Goal: Transaction & Acquisition: Purchase product/service

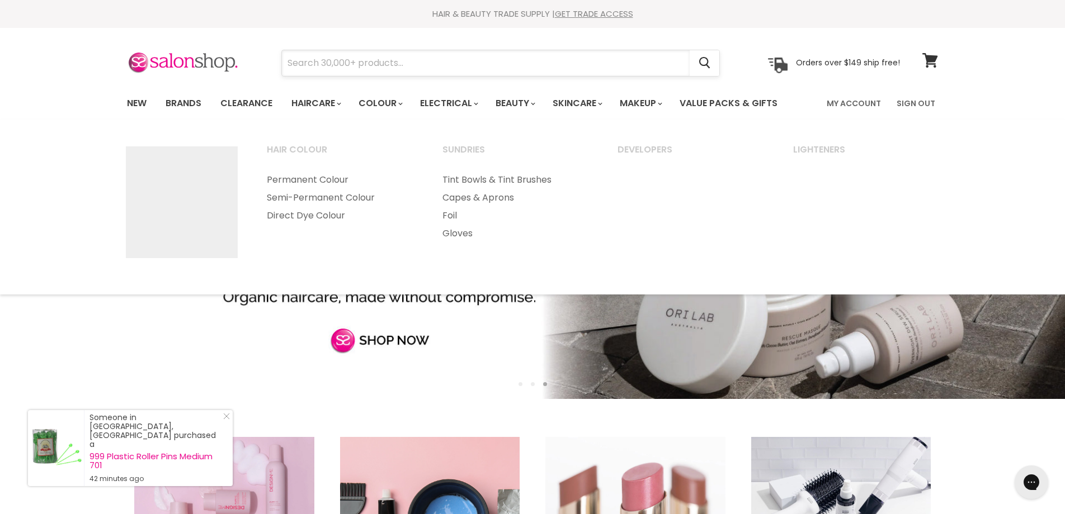
click at [369, 64] on input "Search" at bounding box center [486, 63] width 408 height 26
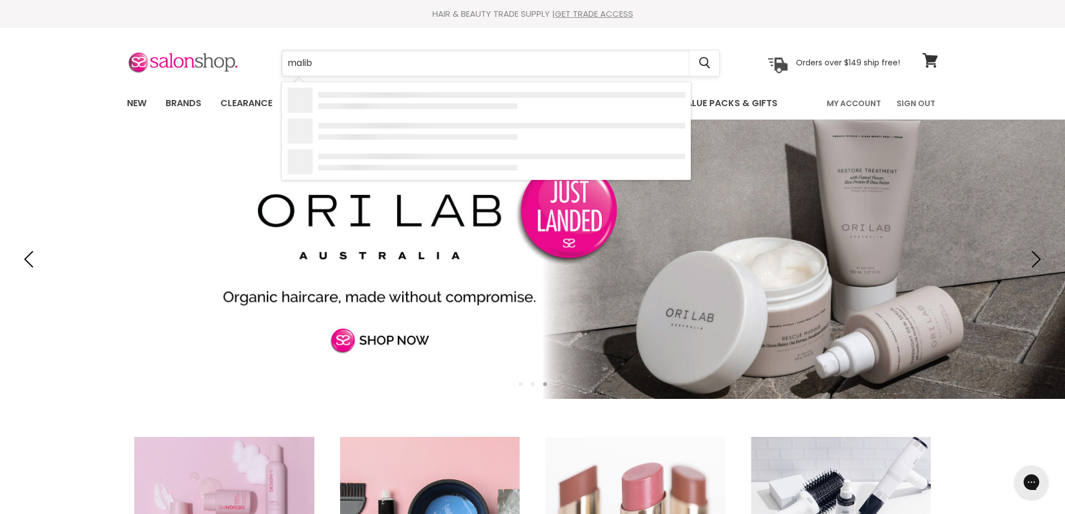
type input "malibu"
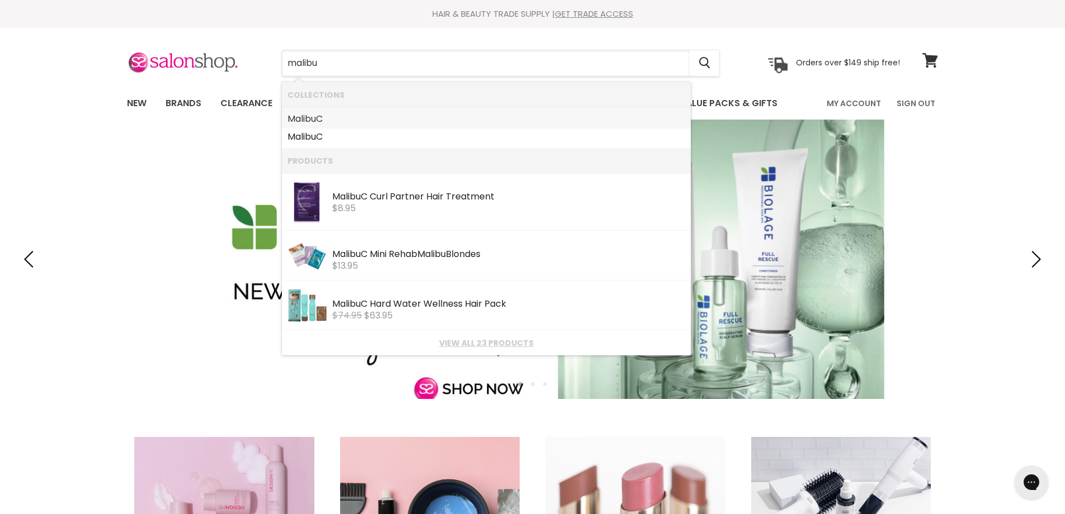
click at [330, 117] on link "Malibu C" at bounding box center [486, 119] width 398 height 18
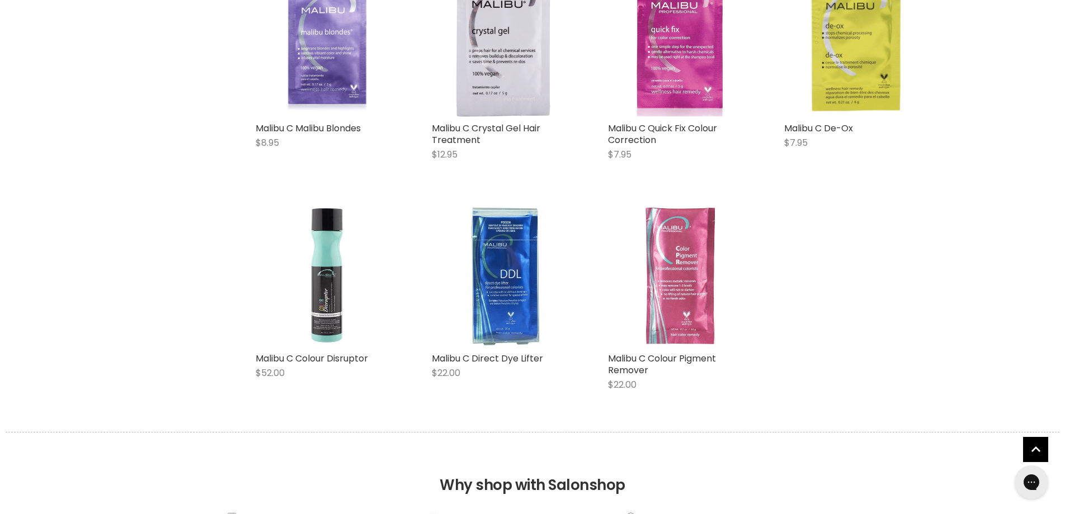
scroll to position [1302, 0]
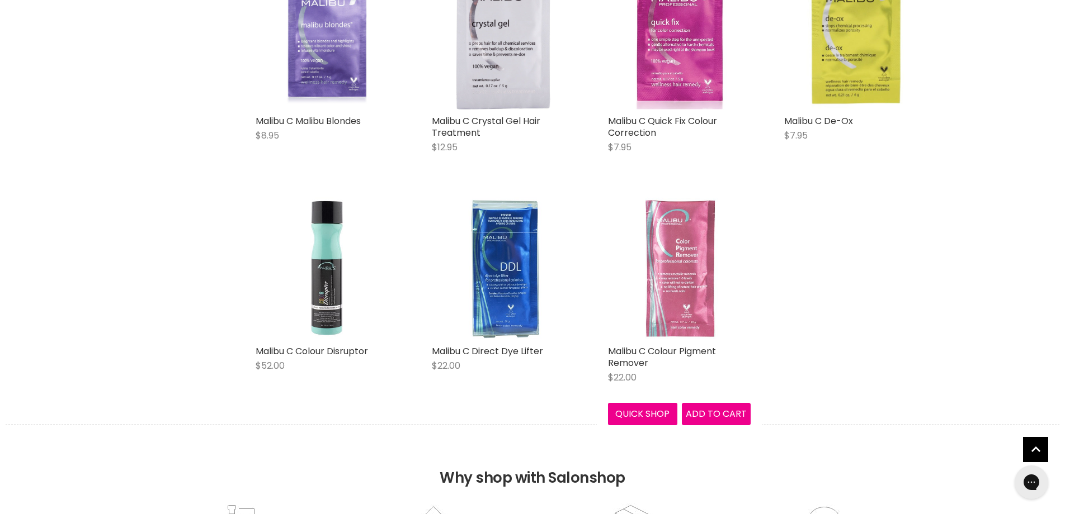
click at [682, 286] on img "Main content" at bounding box center [679, 268] width 143 height 143
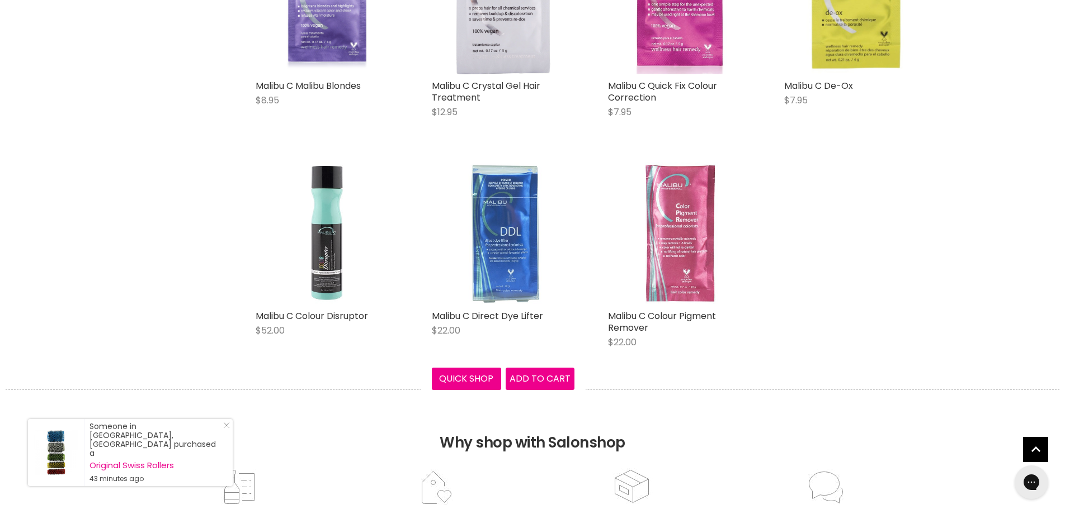
click at [495, 225] on img "Main content" at bounding box center [503, 233] width 143 height 143
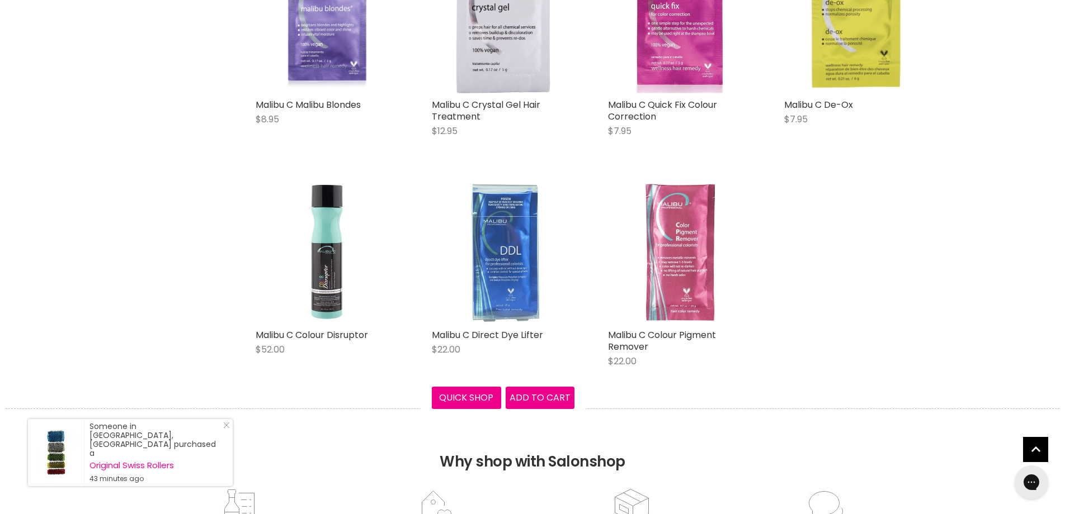
scroll to position [1298, 0]
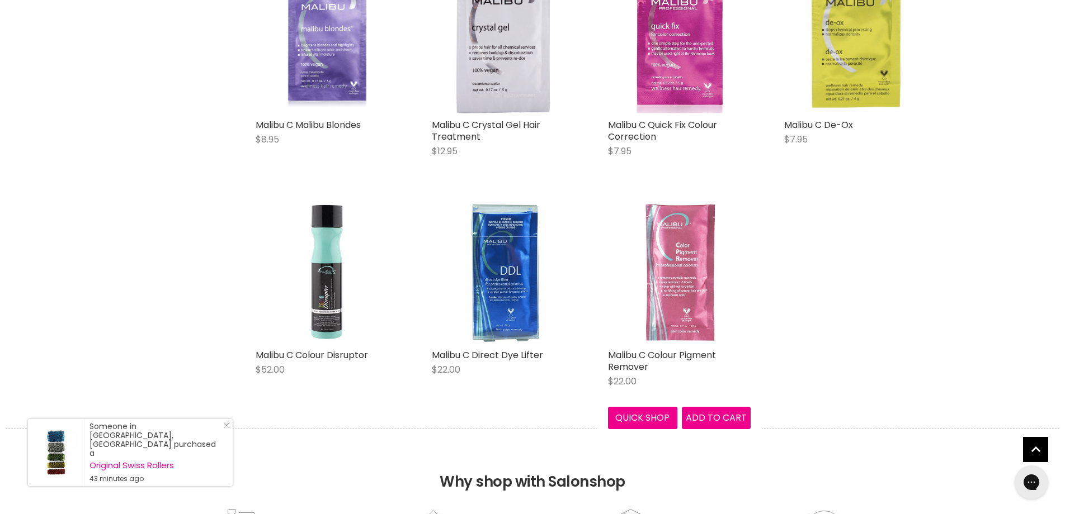
click at [683, 273] on img "Main content" at bounding box center [679, 272] width 143 height 143
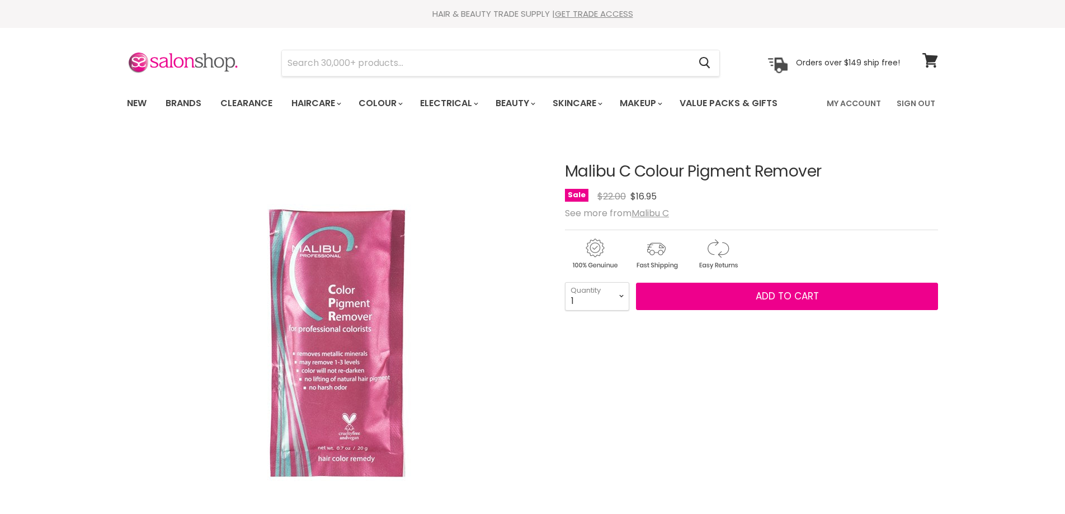
click at [709, 301] on button "Add to cart" at bounding box center [787, 297] width 302 height 28
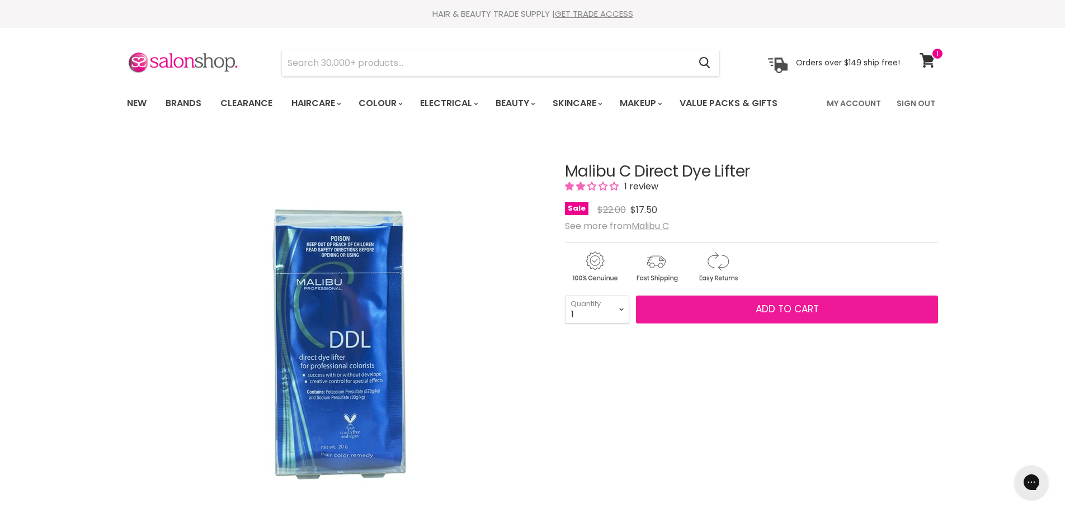
click at [706, 317] on button "Add to cart" at bounding box center [787, 310] width 302 height 28
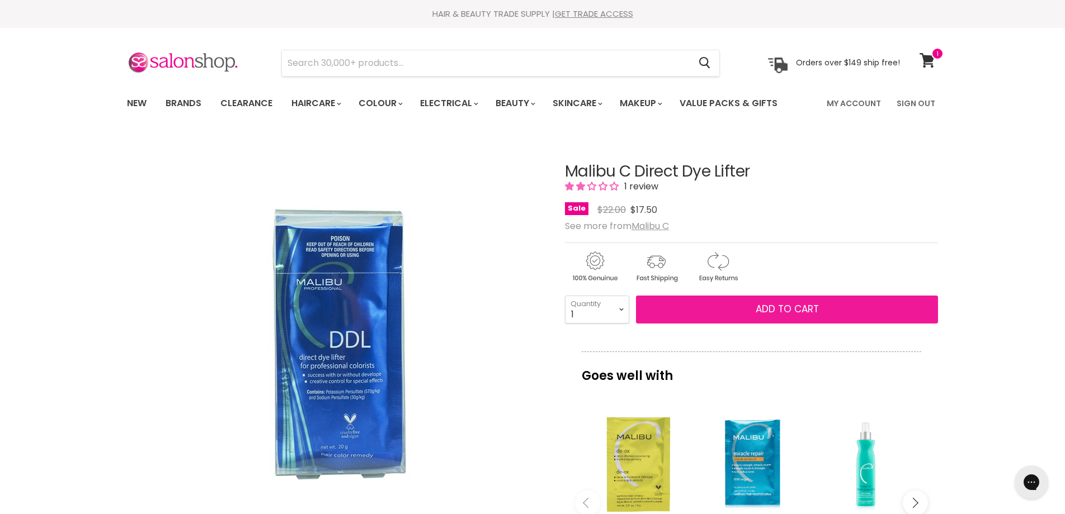
click at [702, 313] on button "Add to cart" at bounding box center [787, 310] width 302 height 28
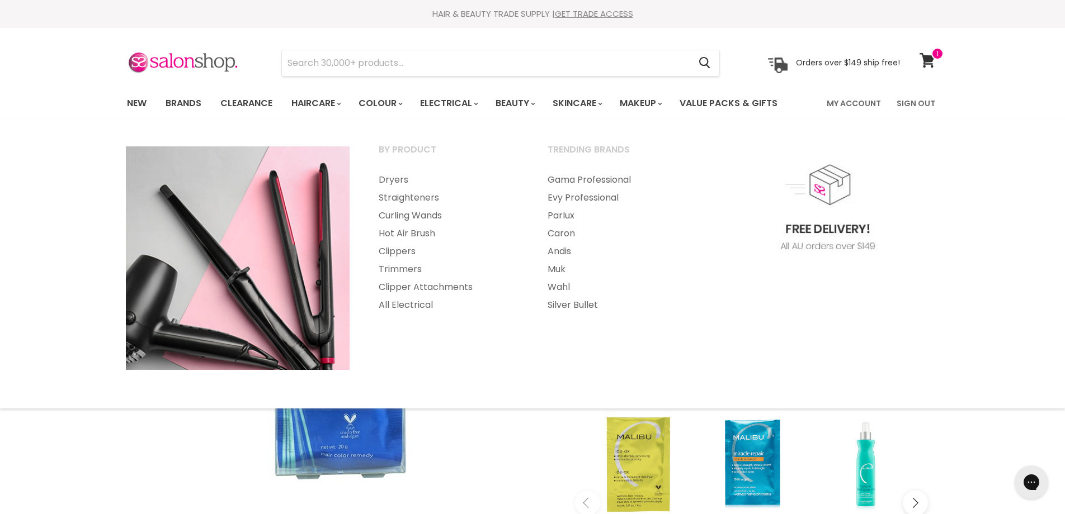
scroll to position [1, 0]
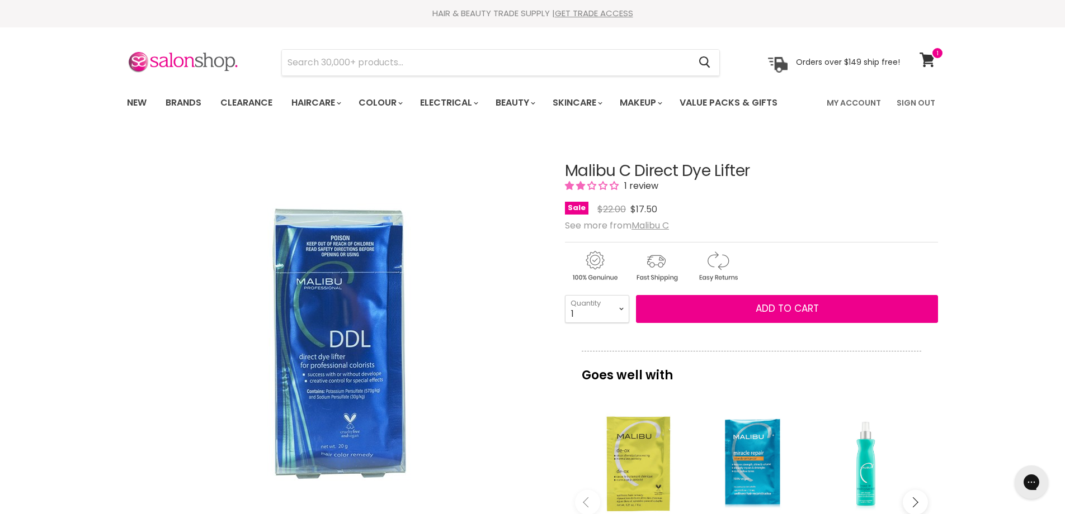
scroll to position [135, 0]
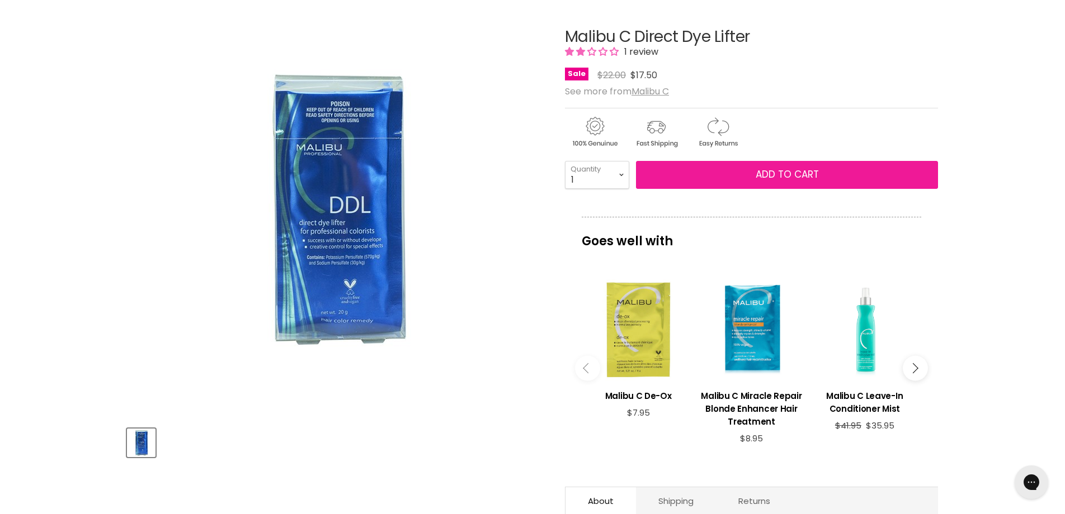
click at [770, 177] on span "Add to cart" at bounding box center [787, 174] width 63 height 13
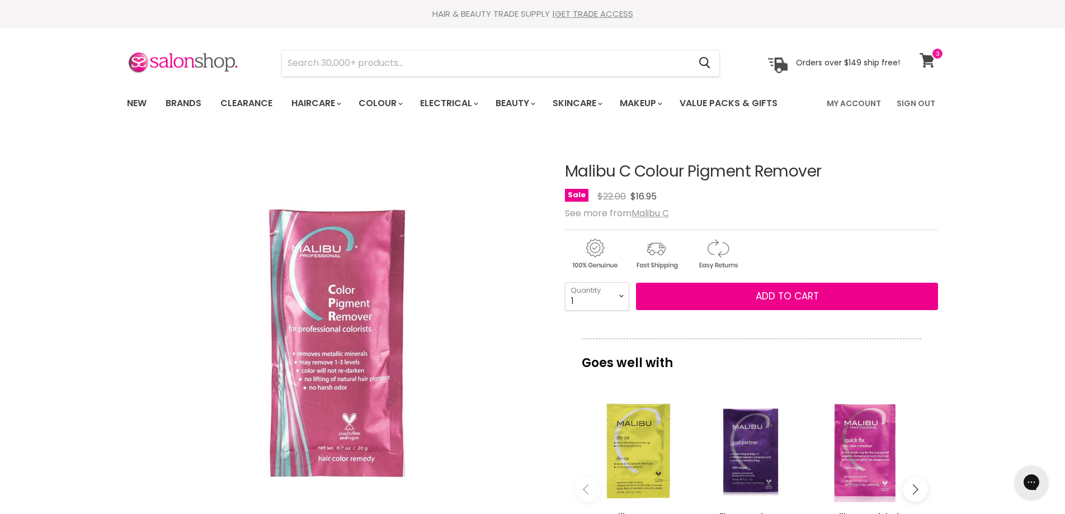
click at [929, 62] on icon at bounding box center [927, 60] width 16 height 15
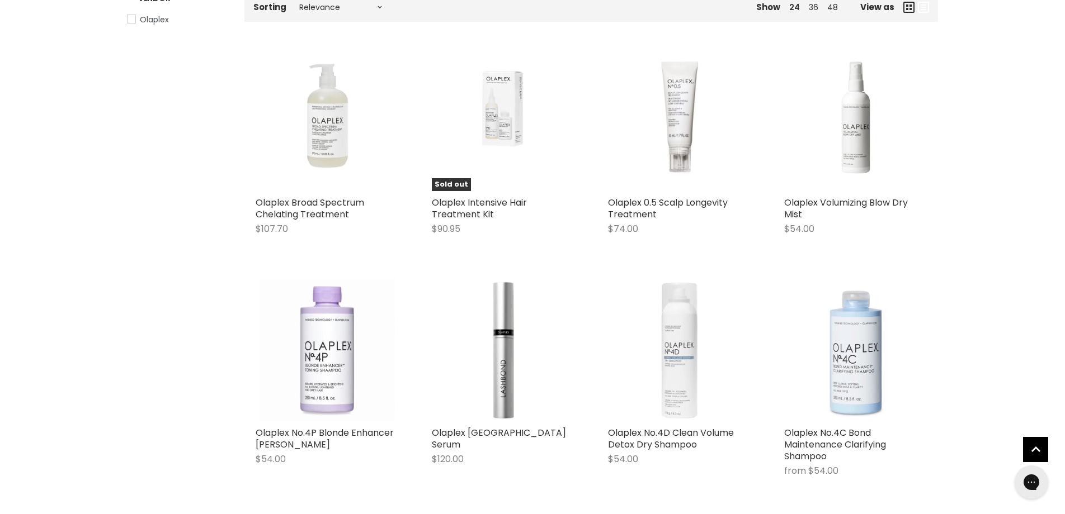
scroll to position [208, 0]
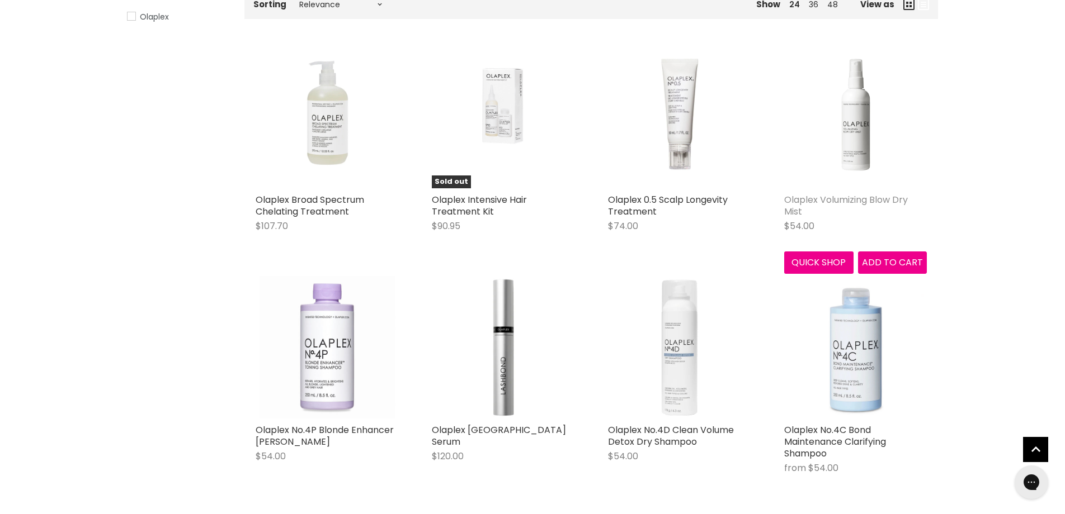
click at [797, 211] on link "Olaplex Volumizing Blow Dry Mist" at bounding box center [846, 205] width 124 height 25
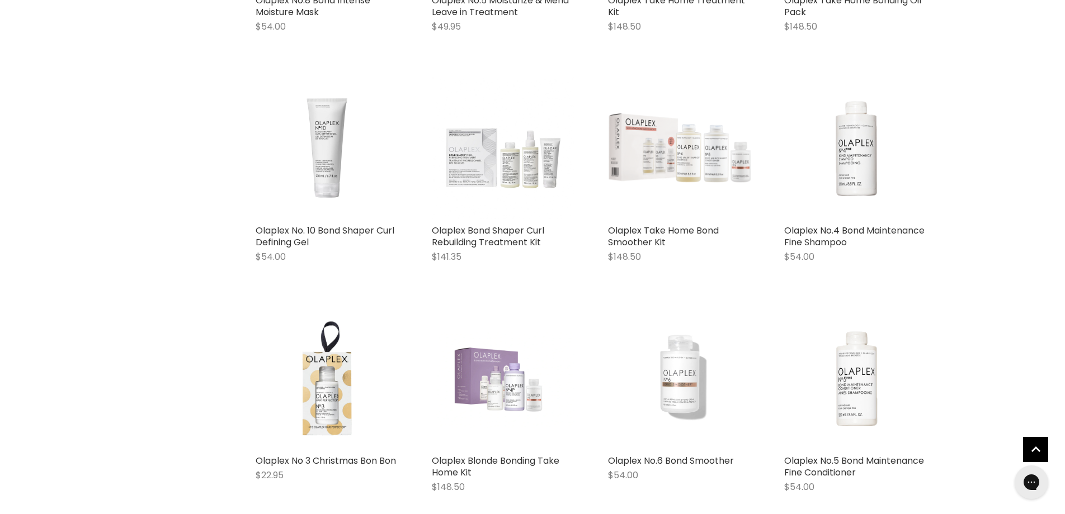
scroll to position [971, 0]
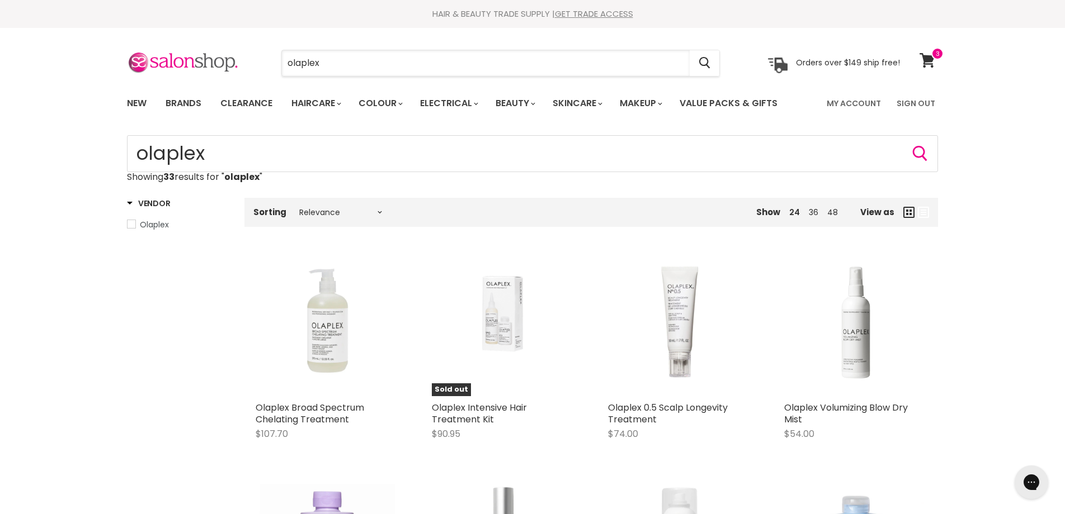
drag, startPoint x: 336, startPoint y: 65, endPoint x: 275, endPoint y: 58, distance: 61.9
click at [275, 58] on div "olaplex Cancel" at bounding box center [500, 63] width 495 height 26
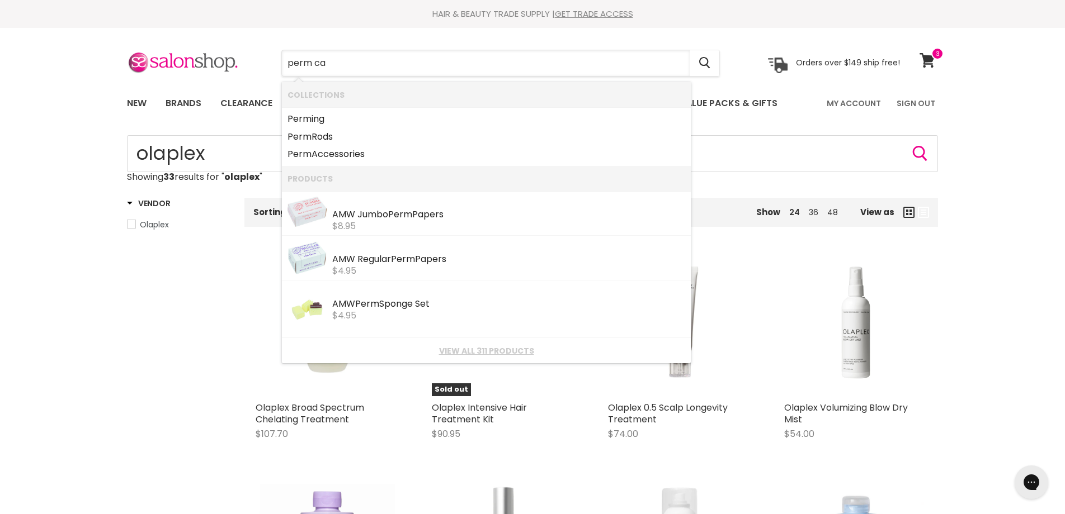
type input "perm cap"
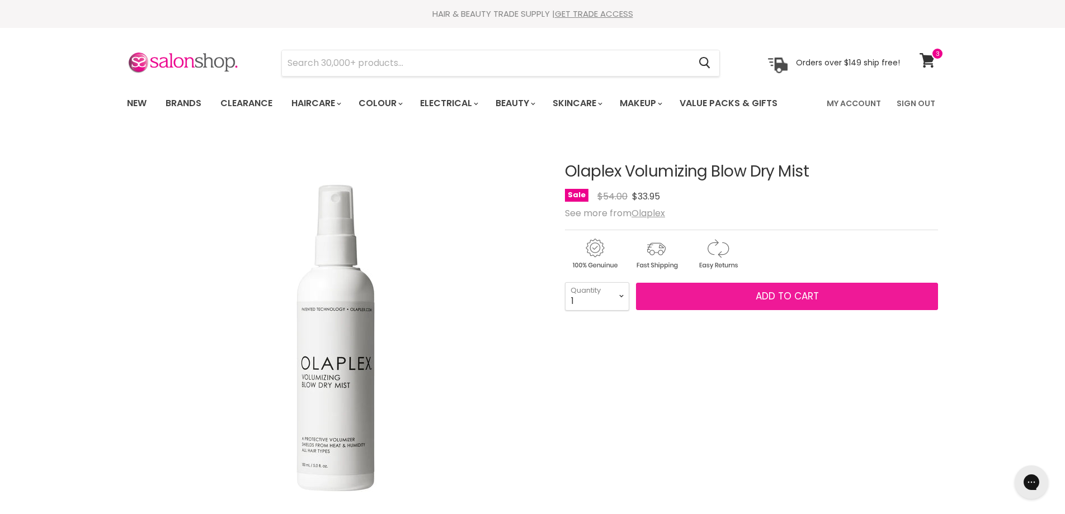
click at [775, 294] on span "Add to cart" at bounding box center [787, 296] width 63 height 13
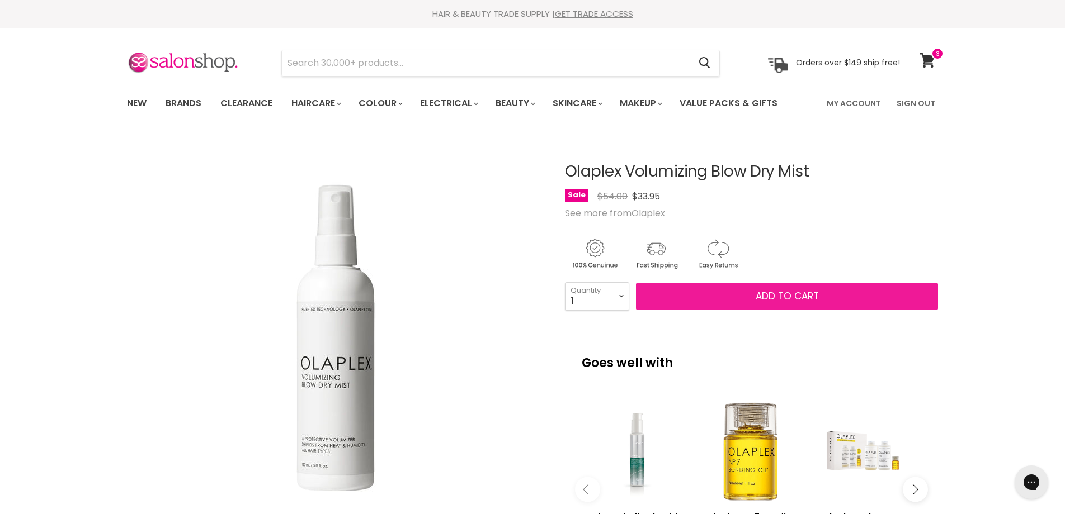
click at [775, 294] on span "Add to cart" at bounding box center [787, 296] width 63 height 13
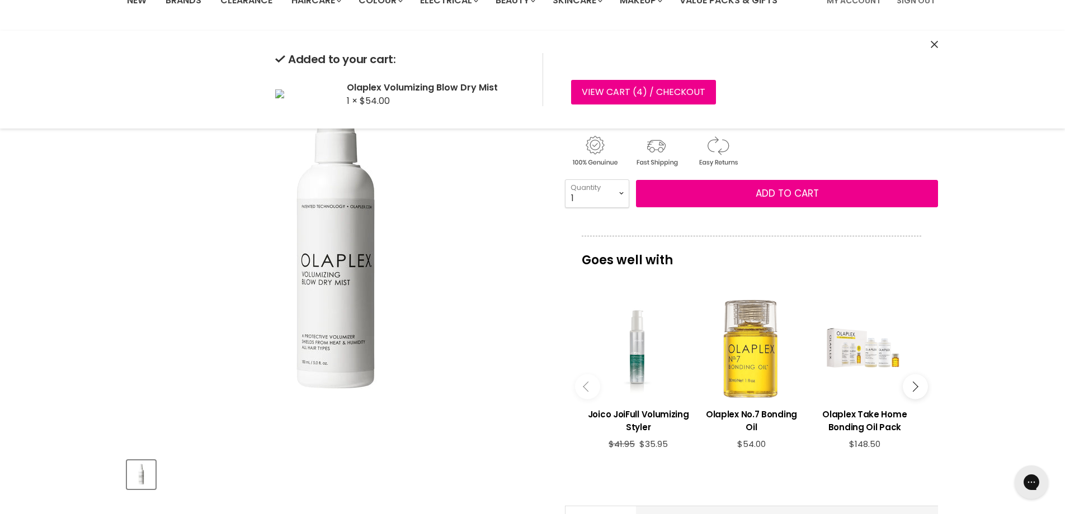
scroll to position [105, 0]
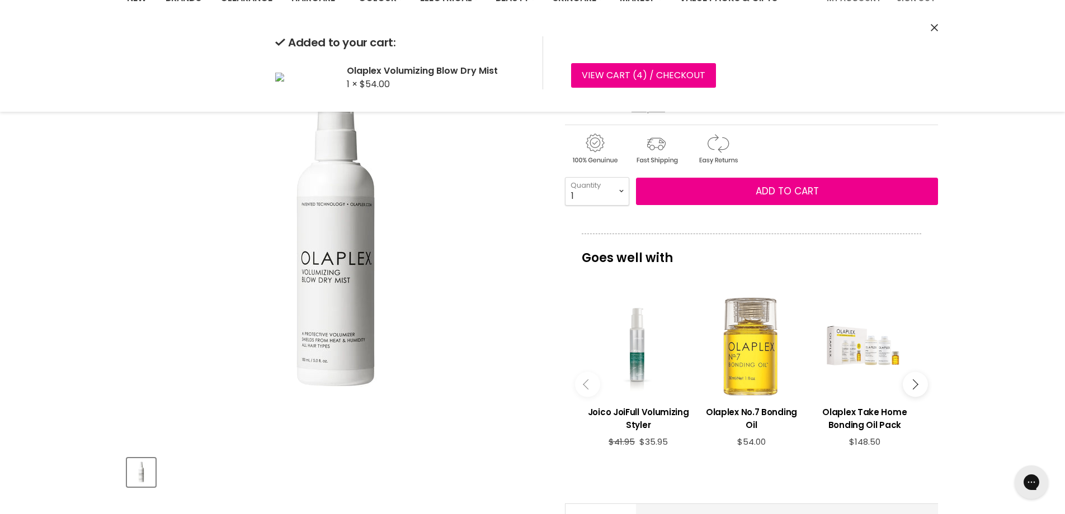
click at [738, 354] on div "Main content" at bounding box center [751, 347] width 102 height 102
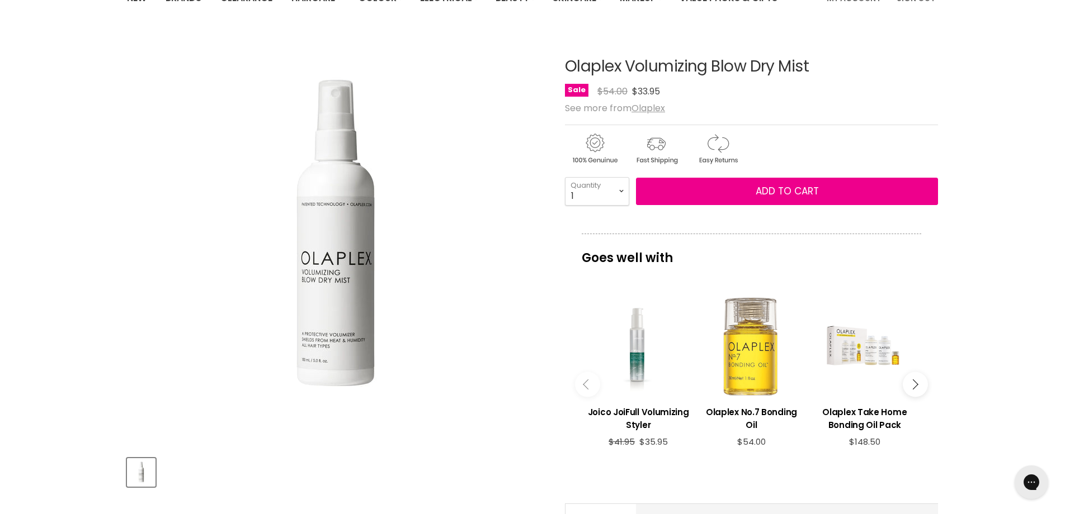
scroll to position [135, 0]
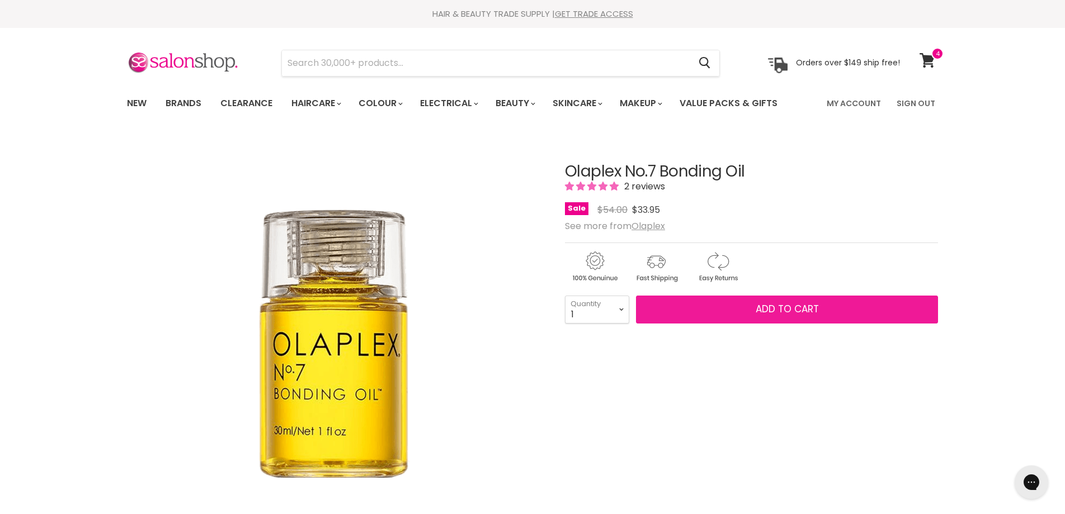
click at [758, 309] on span "Add to cart" at bounding box center [787, 309] width 63 height 13
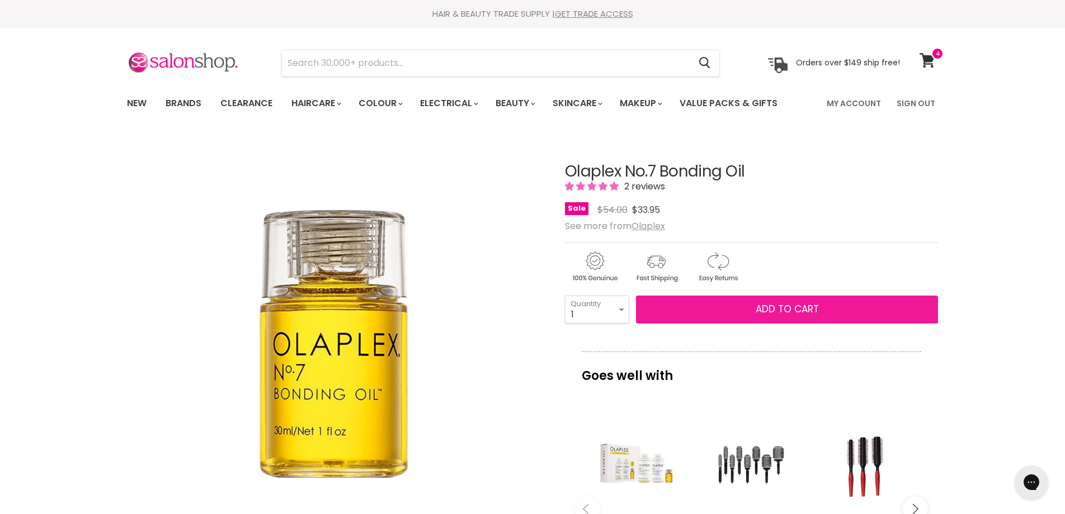
click at [758, 309] on span "Add to cart" at bounding box center [787, 309] width 63 height 13
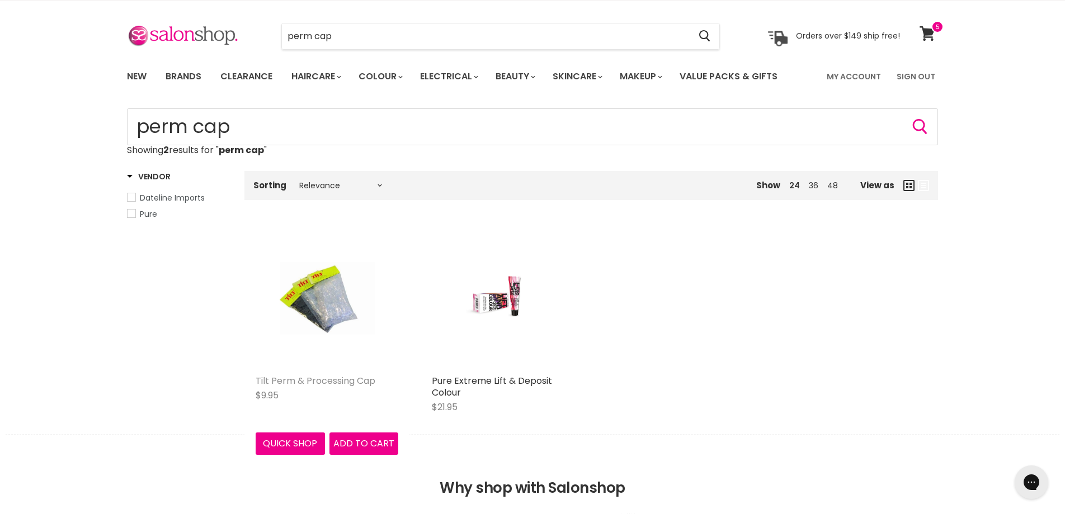
click at [280, 381] on link "Tilt Perm & Processing Cap" at bounding box center [316, 381] width 120 height 13
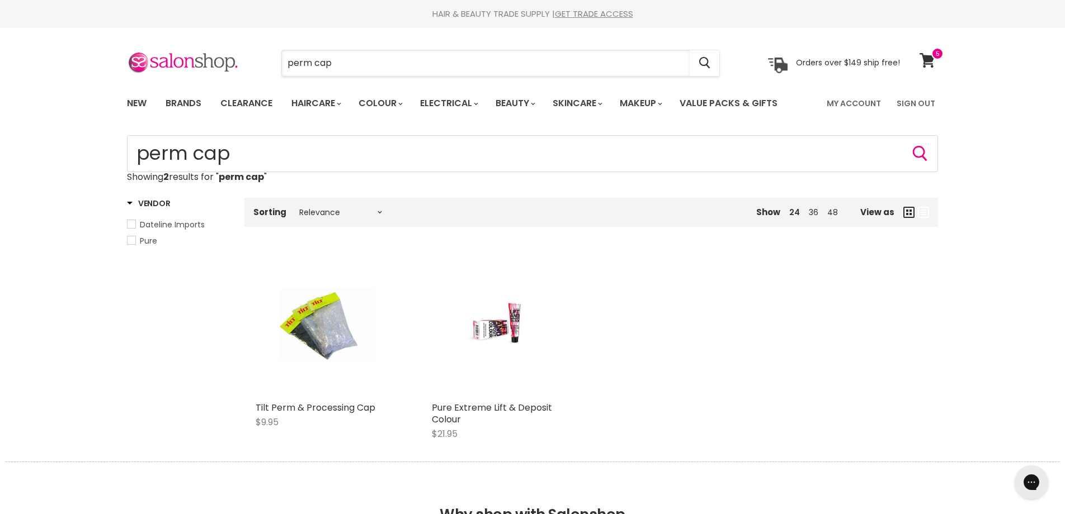
drag, startPoint x: 346, startPoint y: 66, endPoint x: 268, endPoint y: 59, distance: 78.6
click at [268, 59] on div "perm cap Cancel" at bounding box center [500, 63] width 495 height 26
type input "color touch"
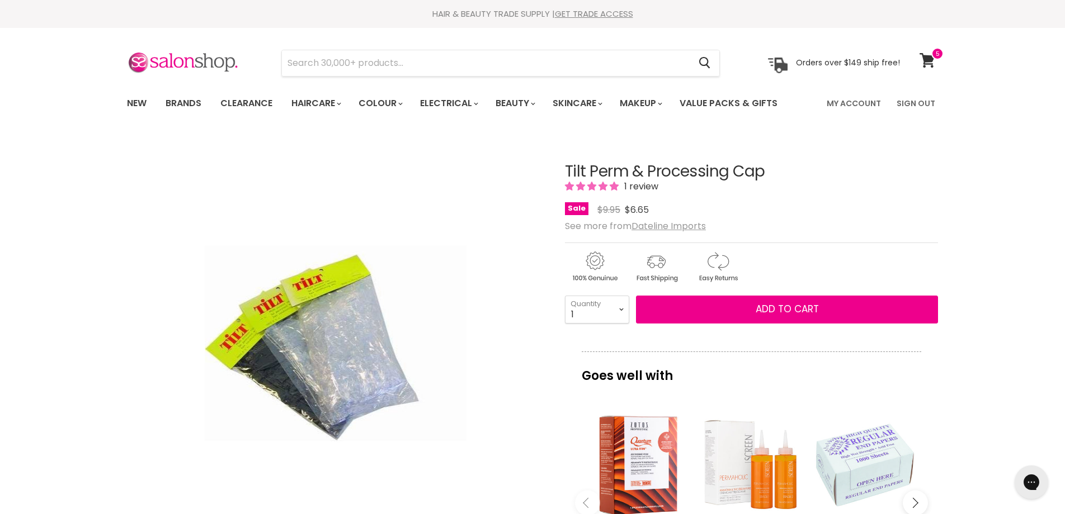
scroll to position [32, 0]
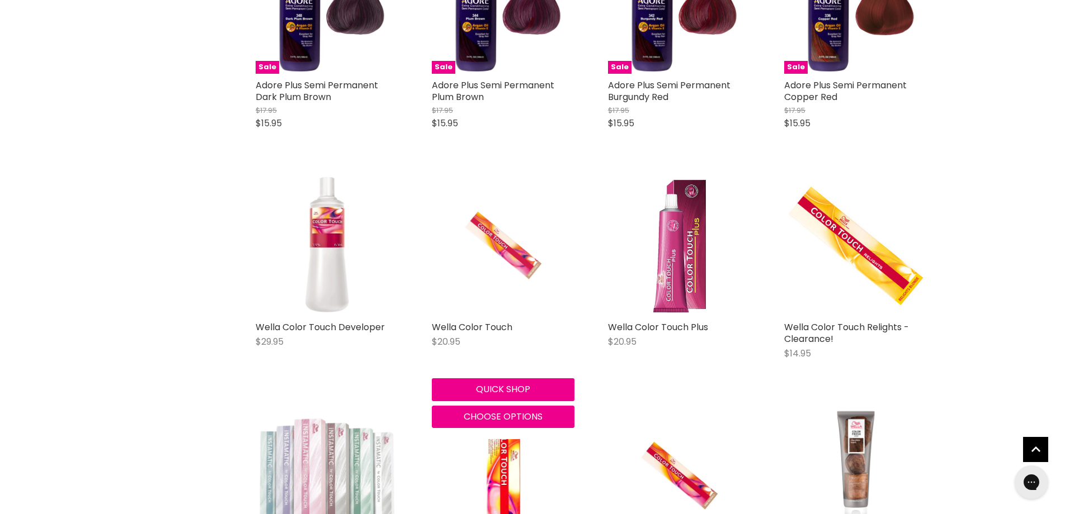
scroll to position [1050, 0]
click at [493, 278] on img "Main content" at bounding box center [503, 244] width 95 height 143
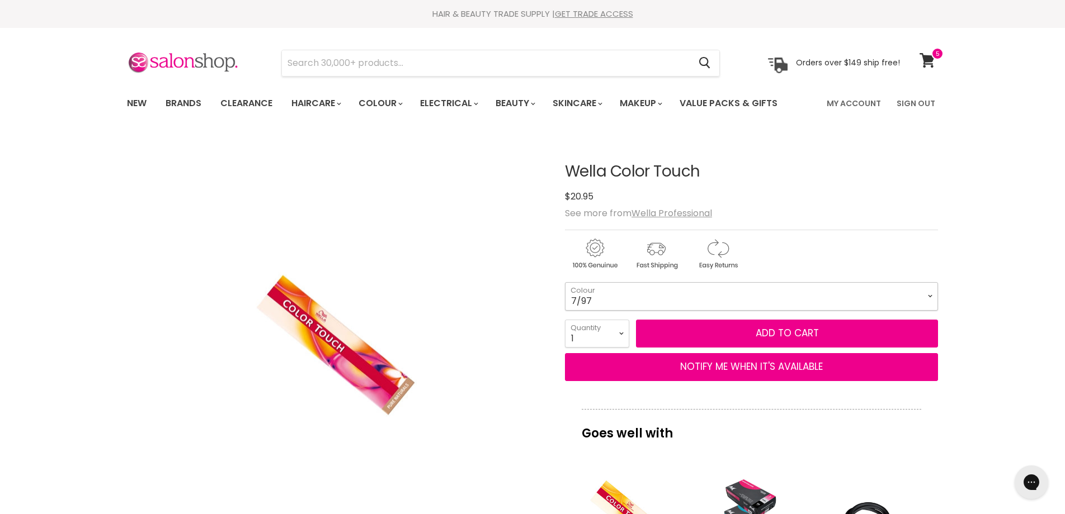
select select "7/97"
drag, startPoint x: 602, startPoint y: 300, endPoint x: 411, endPoint y: 242, distance: 199.4
click at [202, 0] on html "Skip to content HAIR & BEAUTY TRADE SUPPLY | GET TRADE ACCESS HAIR & BEAUTY TRA…" at bounding box center [532, 257] width 1065 height 514
click at [496, 436] on div "Click or scroll to zoom Tap or pinch to zoom" at bounding box center [336, 344] width 418 height 418
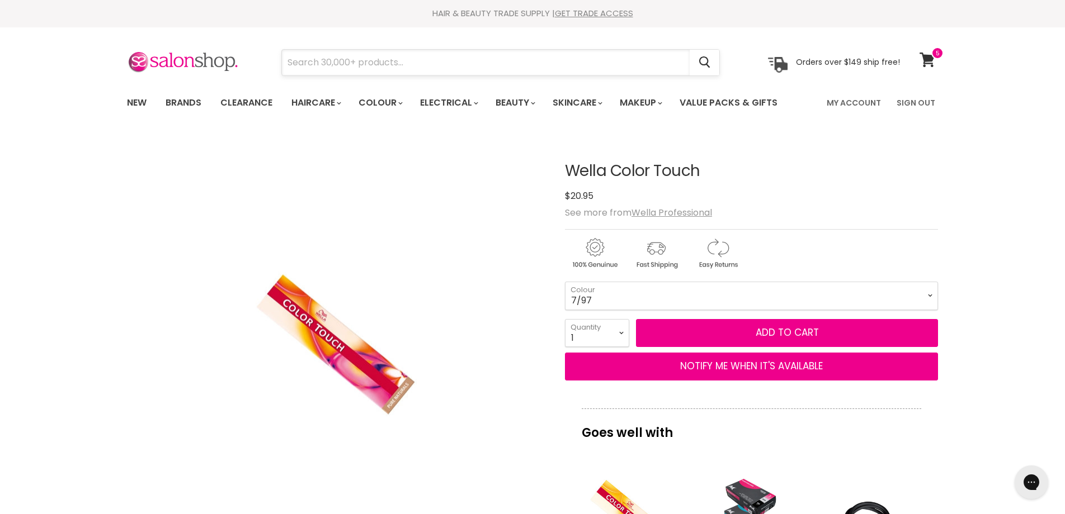
click at [462, 66] on input "Search" at bounding box center [486, 63] width 408 height 26
type input "raven"
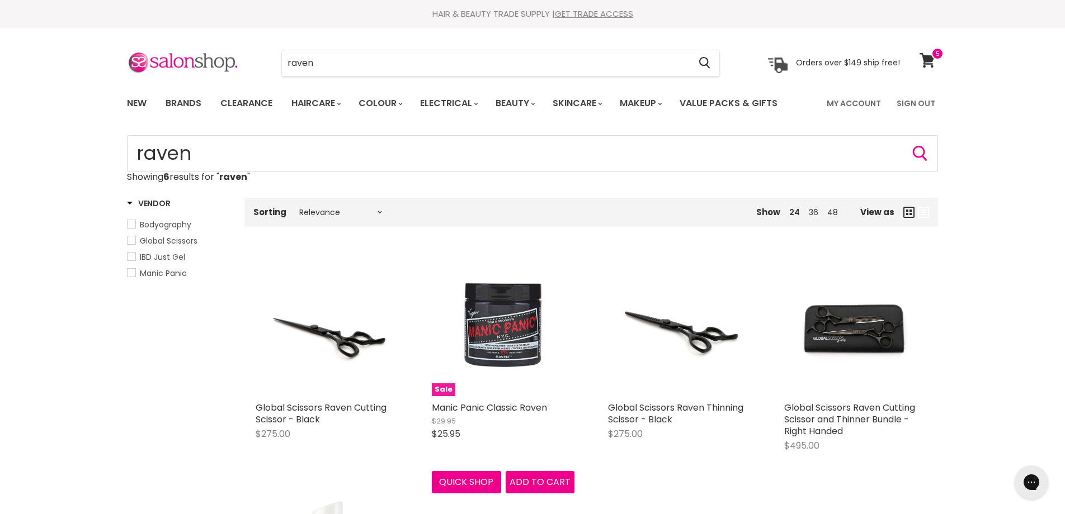
click at [493, 299] on img "Main content" at bounding box center [503, 325] width 95 height 143
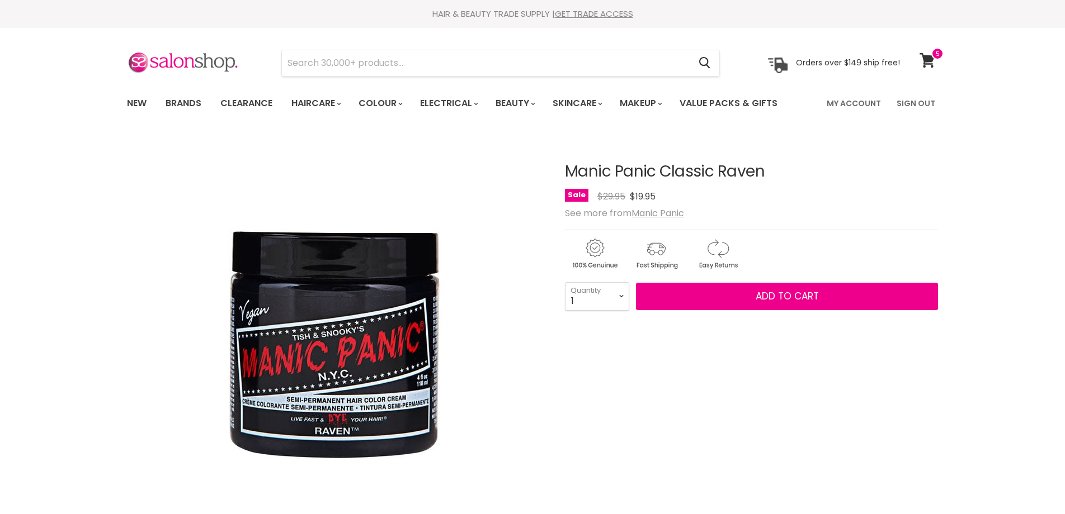
click at [747, 308] on button "Add to cart" at bounding box center [787, 297] width 302 height 28
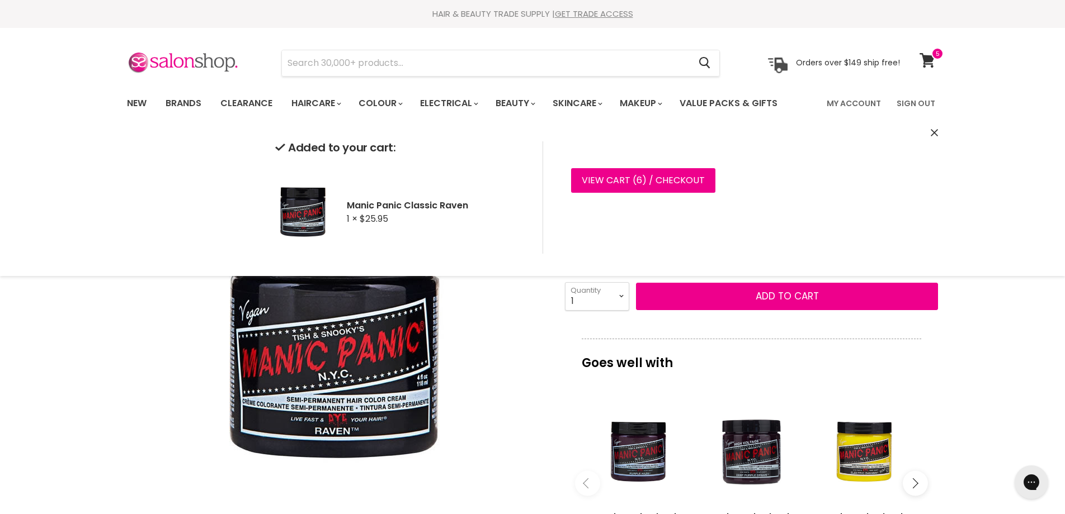
click at [929, 136] on div "Added to your cart: Manic Panic Classic Raven 1 × $25.95 View cart ( 6 ) / Chec…" at bounding box center [532, 197] width 839 height 157
click at [933, 130] on icon "Close" at bounding box center [934, 132] width 7 height 7
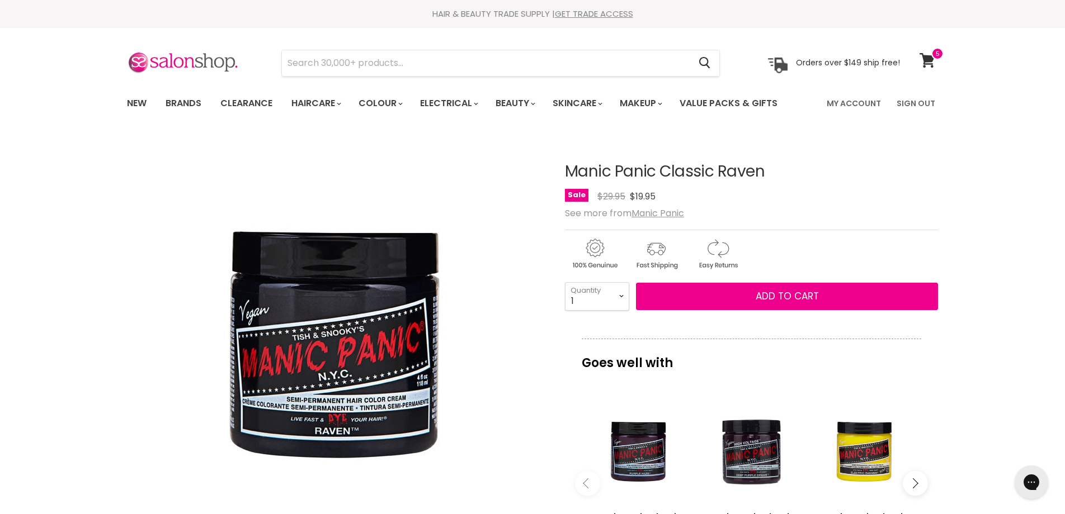
scroll to position [135, 0]
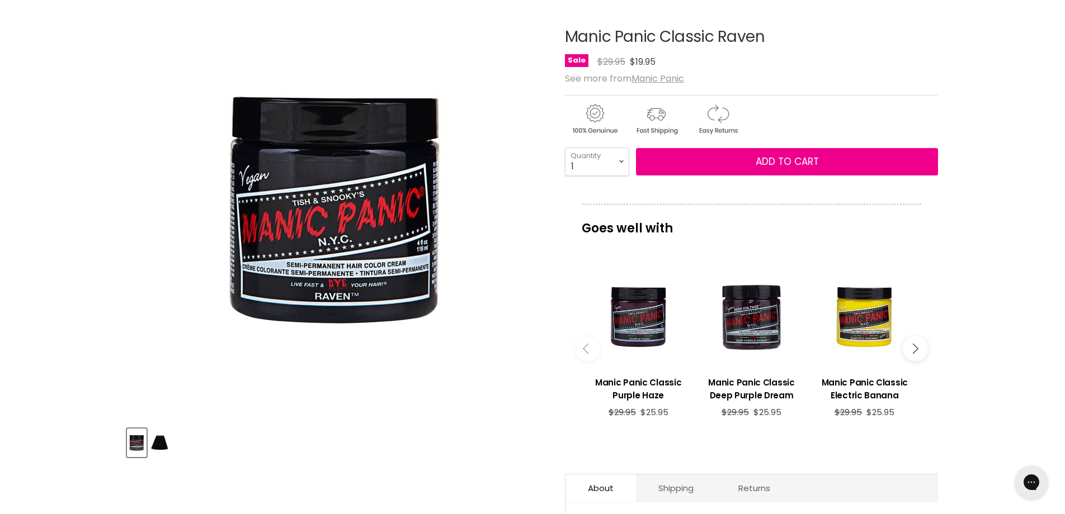
click at [937, 58] on div "Sale Original Price $29.95 Current Price $19.95" at bounding box center [751, 61] width 373 height 15
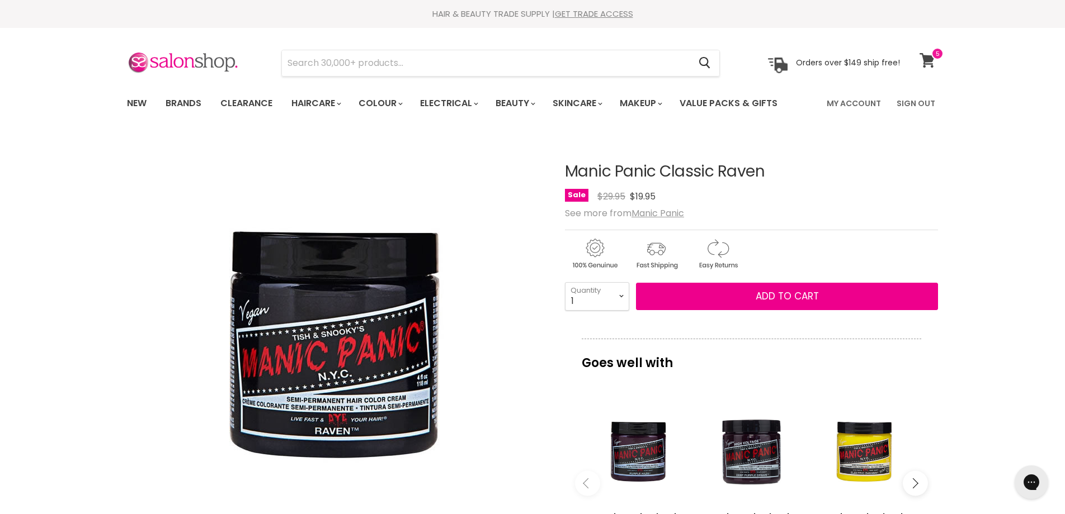
scroll to position [0, 0]
click at [928, 60] on icon at bounding box center [926, 60] width 15 height 15
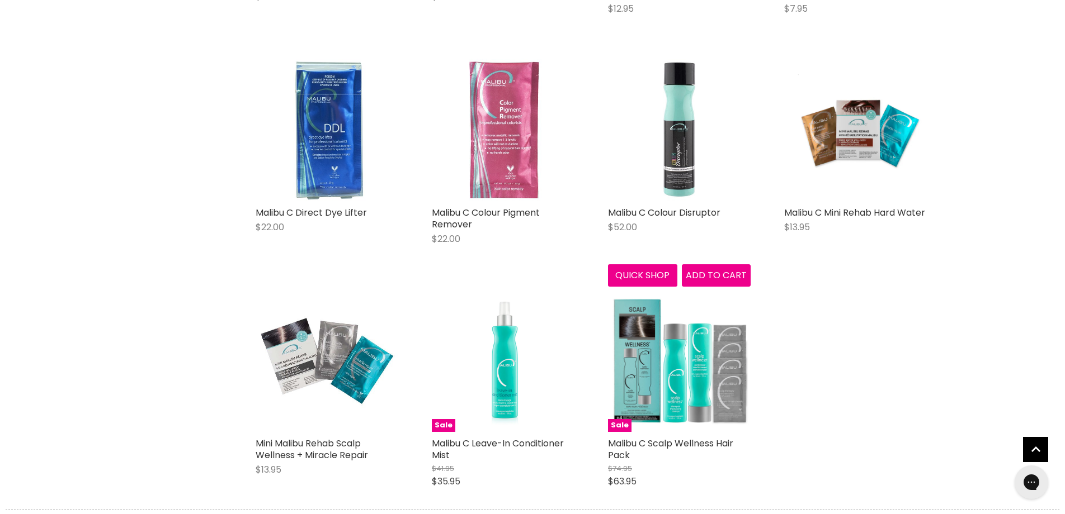
scroll to position [1118, 0]
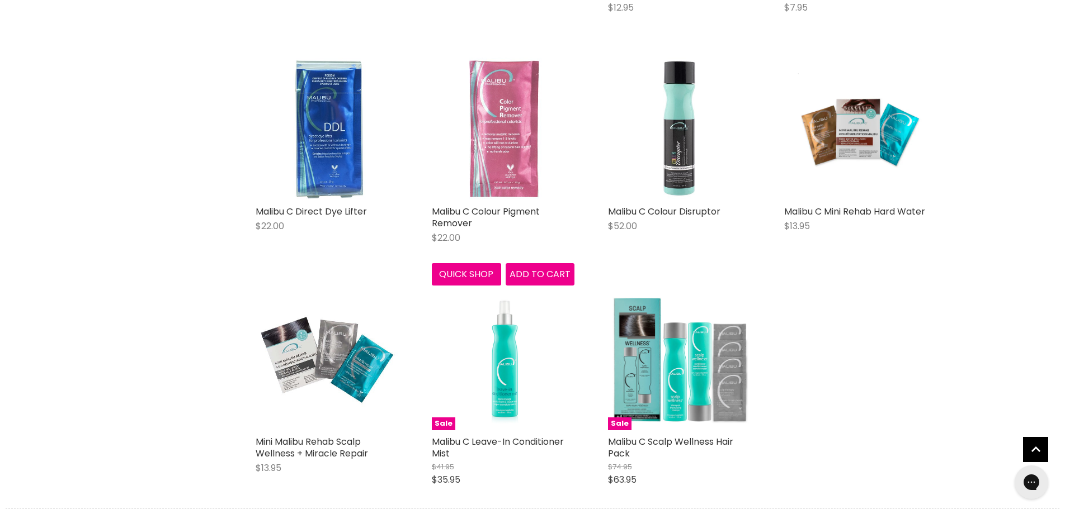
click at [492, 145] on img "Main content" at bounding box center [503, 129] width 143 height 143
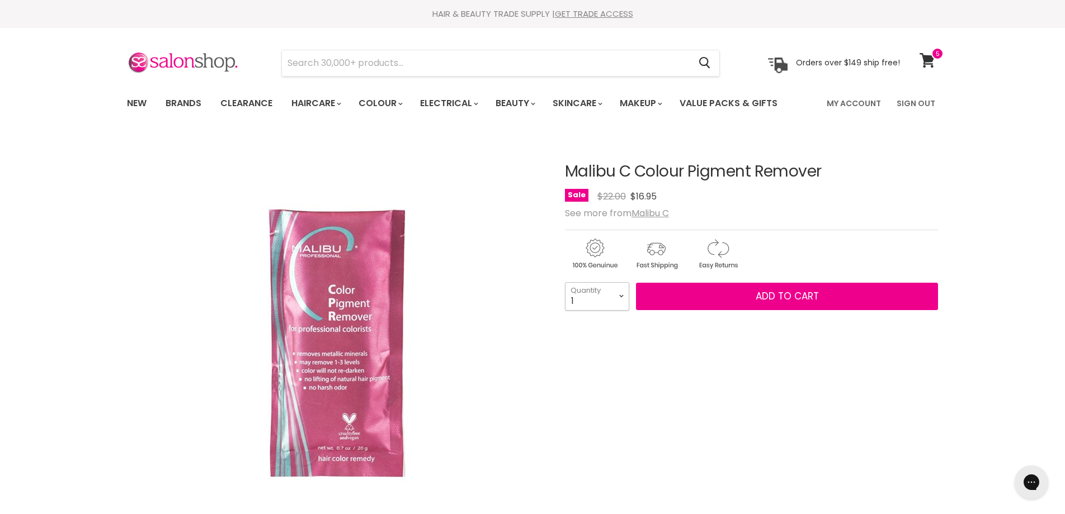
select select "2"
type input "2"
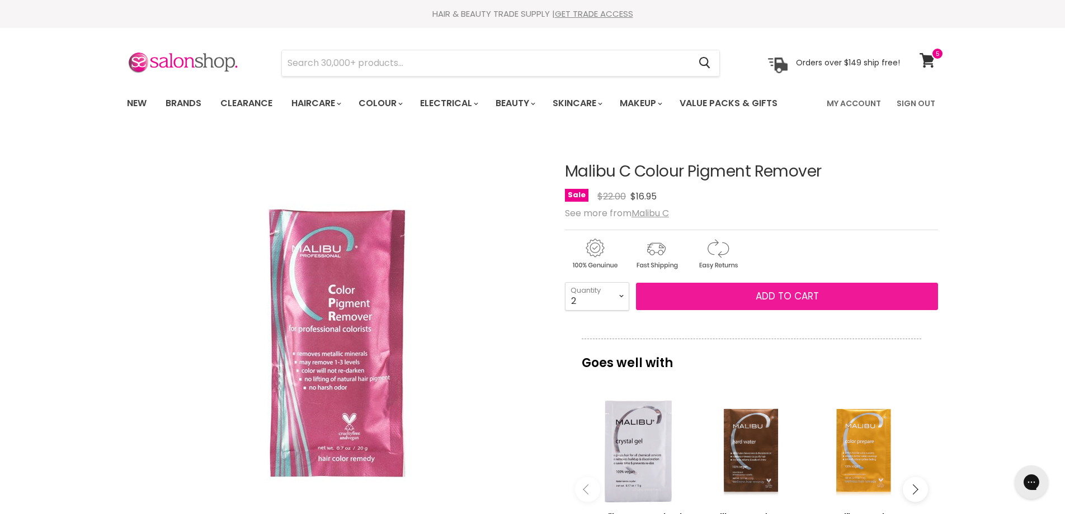
click at [710, 299] on button "Add to cart" at bounding box center [787, 297] width 302 height 28
click at [777, 299] on span "Add to cart" at bounding box center [787, 296] width 63 height 13
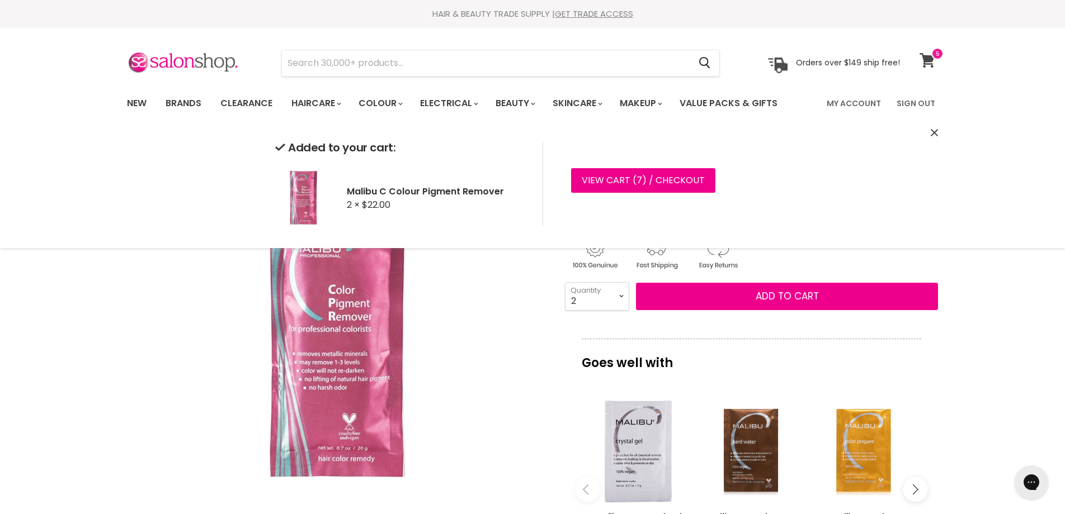
click at [928, 58] on icon at bounding box center [926, 60] width 15 height 15
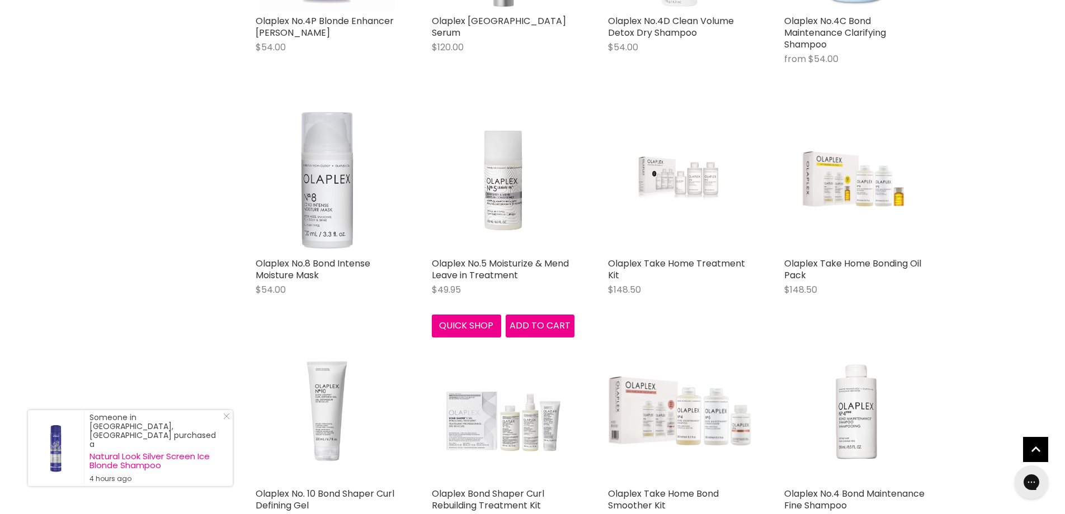
scroll to position [616, 0]
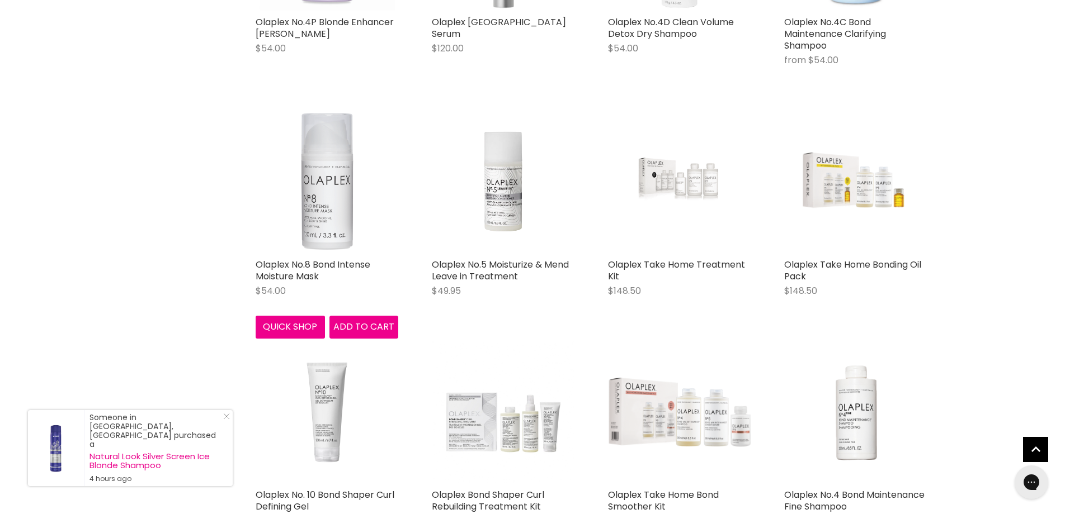
click at [340, 199] on img "Main content" at bounding box center [327, 182] width 143 height 143
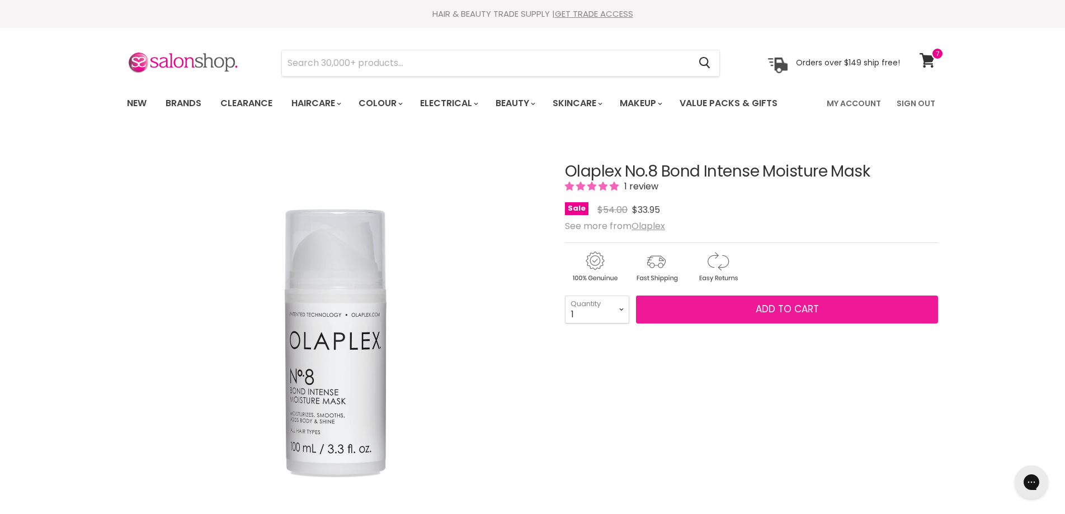
click at [757, 311] on span "Add to cart" at bounding box center [787, 309] width 63 height 13
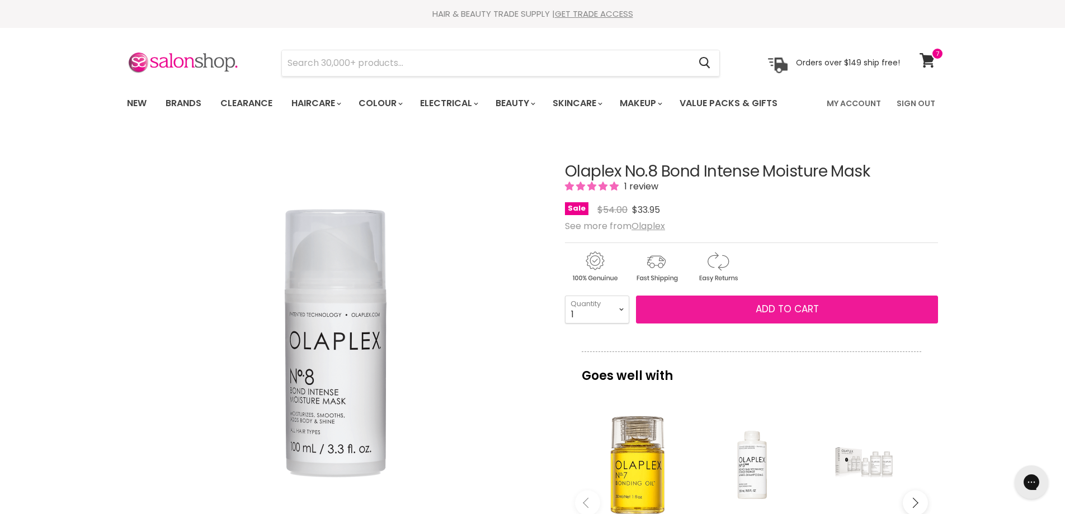
click at [772, 311] on span "Add to cart" at bounding box center [787, 309] width 63 height 13
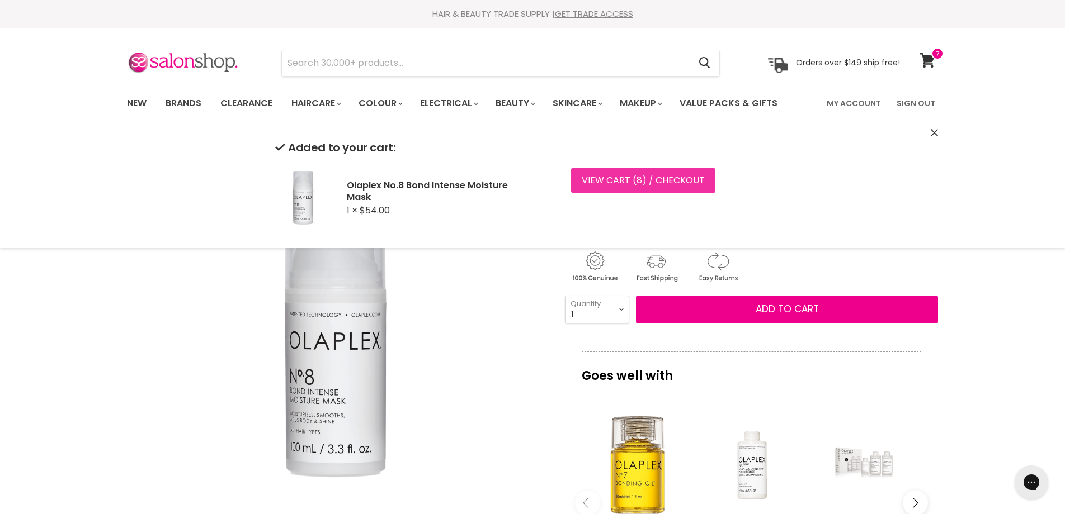
click at [677, 187] on link "View cart ( 8 ) / Checkout" at bounding box center [643, 180] width 144 height 25
